Goal: Task Accomplishment & Management: Use online tool/utility

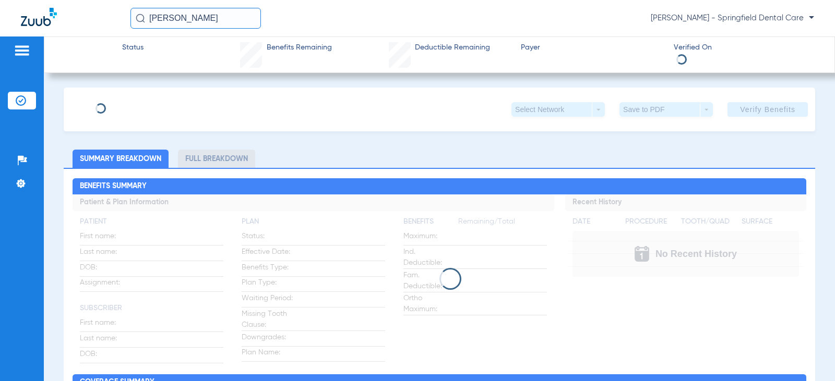
type input "[PERSON_NAME]"
type input "Manietta"
type input "[DATE]"
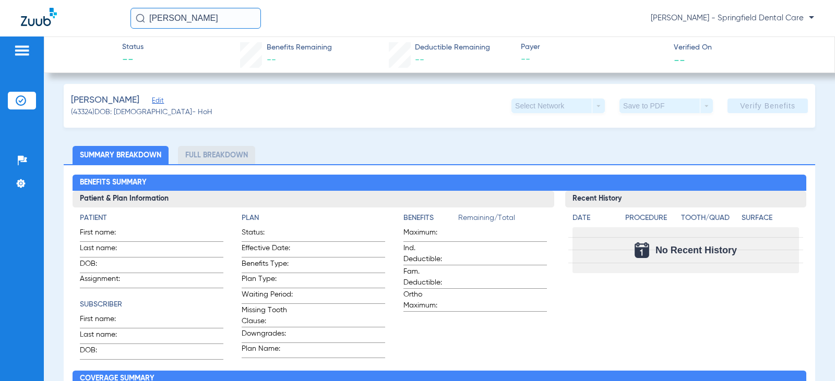
scroll to position [157, 0]
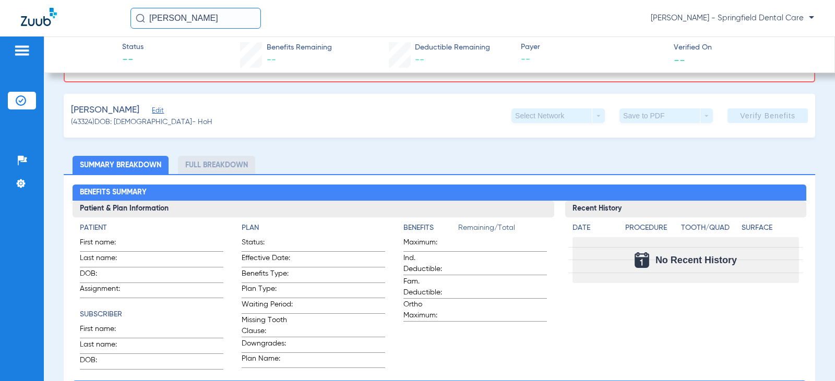
click at [153, 112] on span "Edit" at bounding box center [156, 112] width 9 height 10
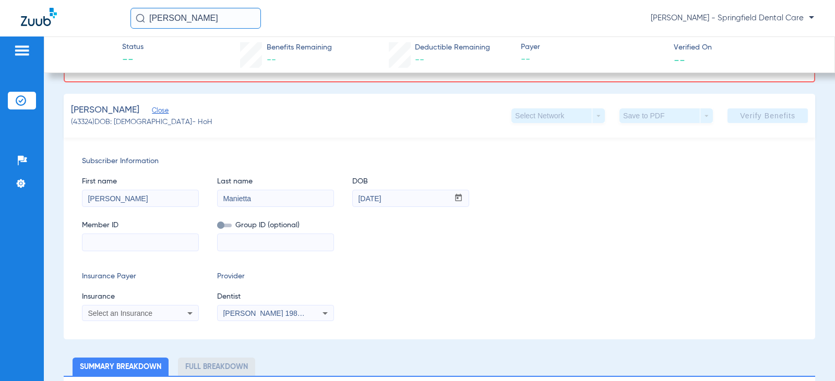
scroll to position [209, 0]
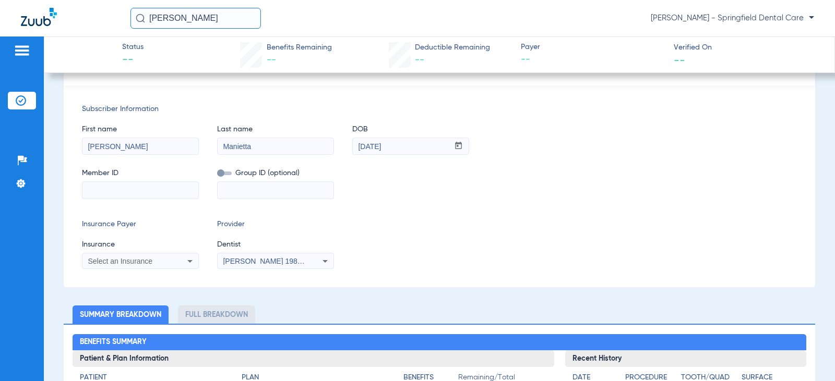
click at [104, 268] on mat-select "Select an Insurance" at bounding box center [140, 261] width 117 height 17
click at [110, 260] on span "Select an Insurance" at bounding box center [120, 261] width 65 height 8
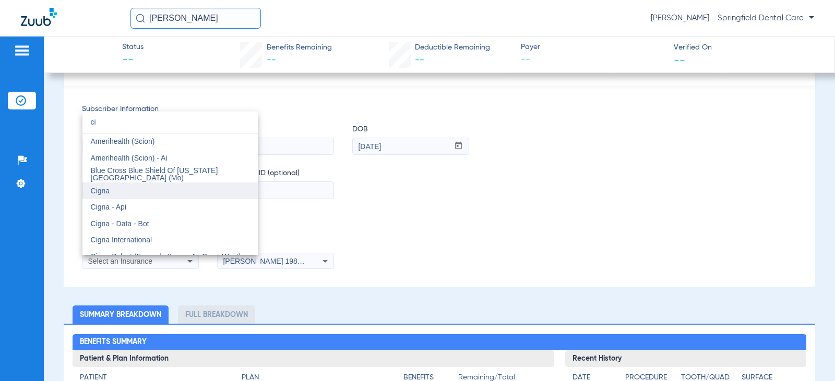
type input "ci"
click at [121, 184] on mat-option "Cigna" at bounding box center [169, 191] width 175 height 17
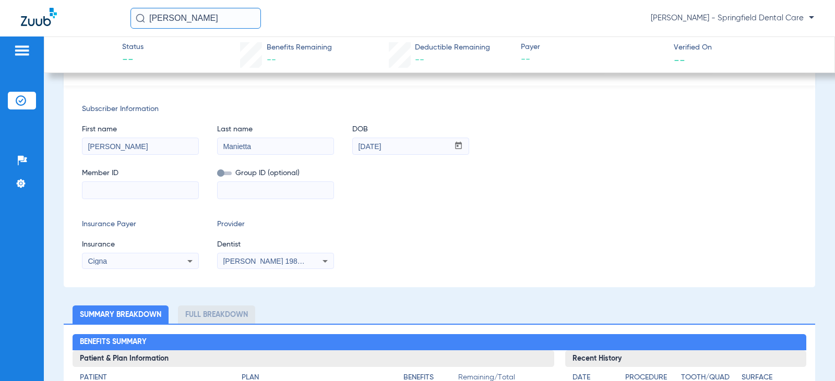
click at [249, 261] on span "[PERSON_NAME] 1982829420" at bounding box center [274, 261] width 103 height 8
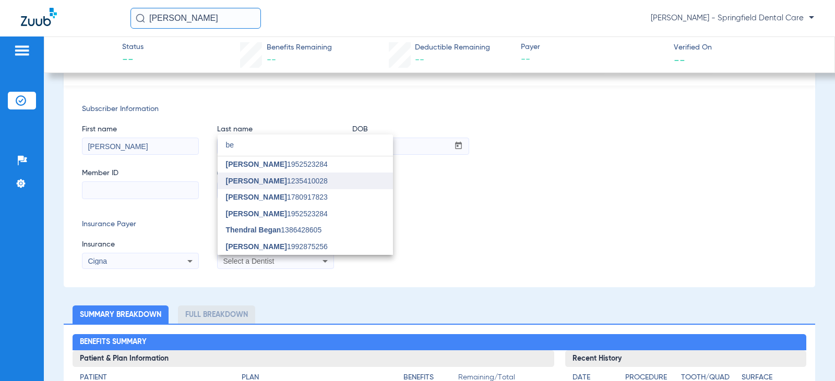
type input "be"
click at [270, 175] on mat-option "[PERSON_NAME] 1235410028" at bounding box center [305, 181] width 175 height 17
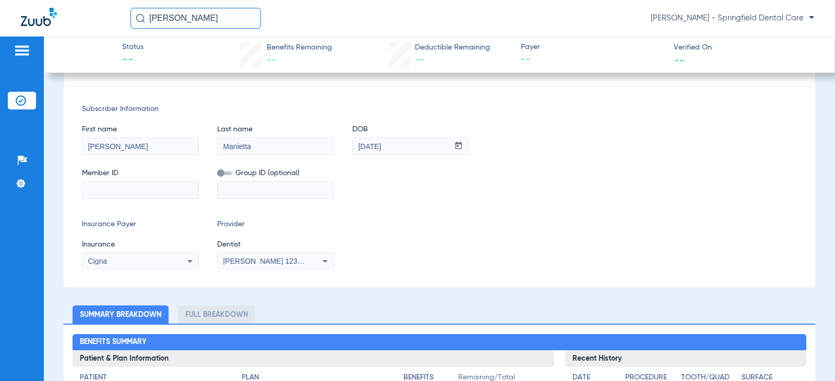
click at [151, 183] on input at bounding box center [140, 190] width 116 height 17
click at [123, 183] on input at bounding box center [140, 190] width 116 height 17
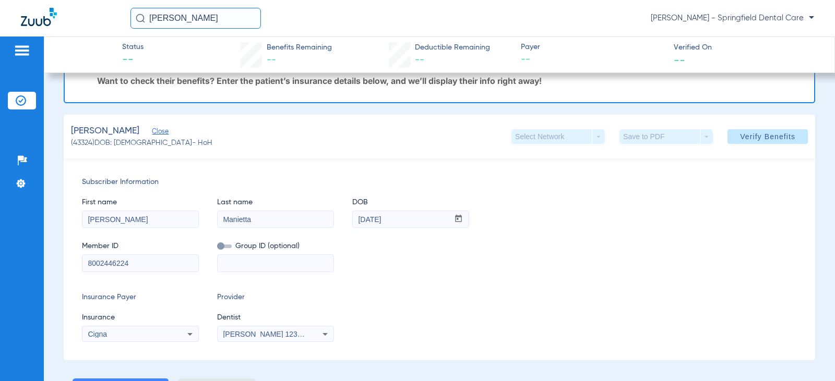
scroll to position [0, 0]
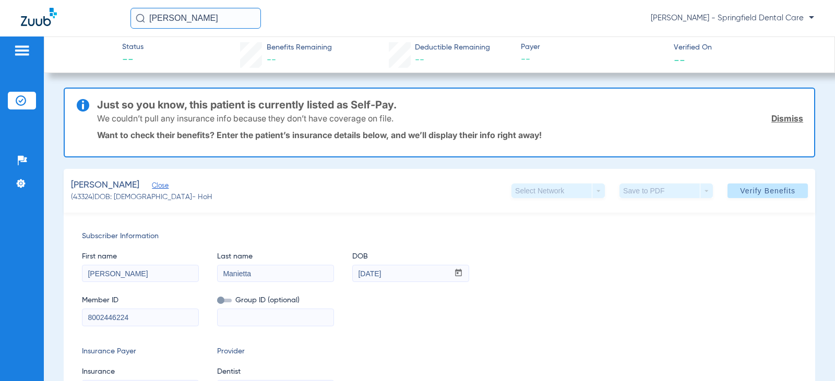
click at [763, 186] on span at bounding box center [767, 190] width 80 height 25
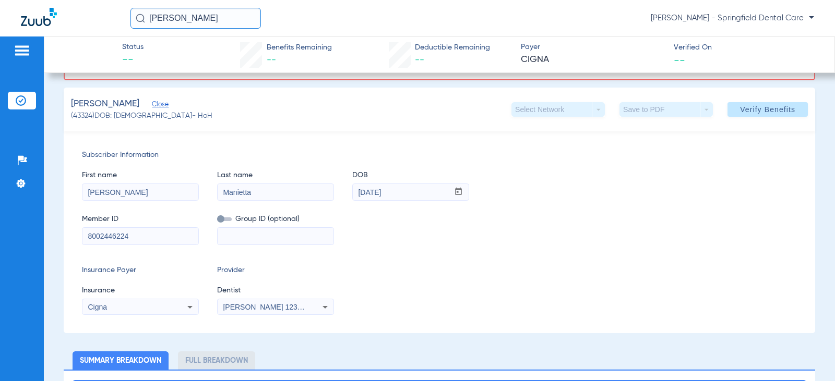
scroll to position [209, 0]
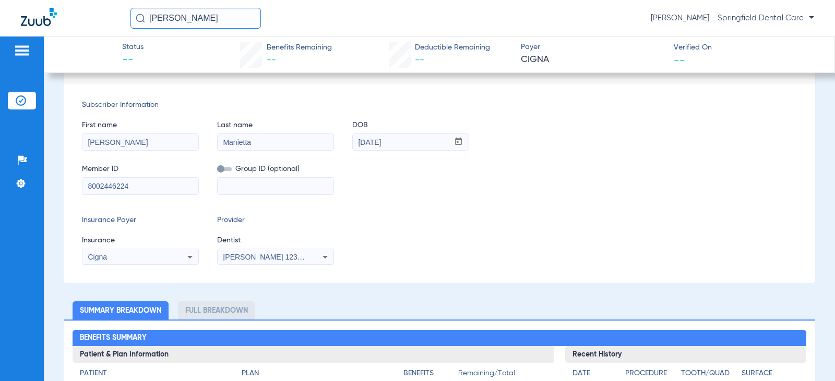
drag, startPoint x: 165, startPoint y: 183, endPoint x: -37, endPoint y: 177, distance: 202.0
click at [0, 177] on html "[PERSON_NAME] [PERSON_NAME] - Springfield Dental Care Patients Insurance Verifi…" at bounding box center [417, 190] width 835 height 381
paste input "U6683835603"
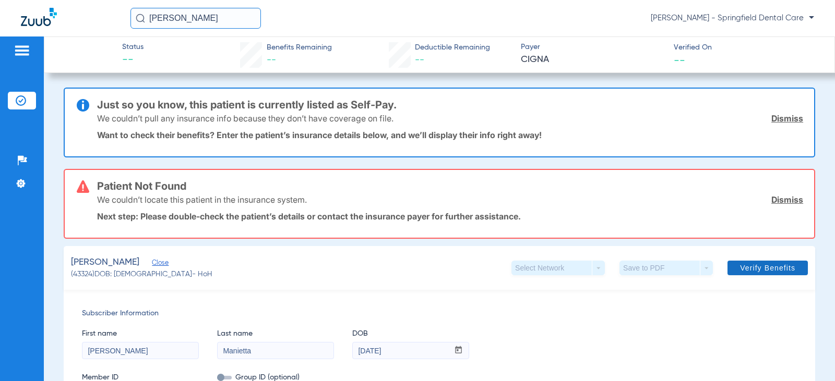
type input "U6683835603"
click at [753, 267] on span "Verify Benefits" at bounding box center [767, 268] width 55 height 8
